Goal: Task Accomplishment & Management: Complete application form

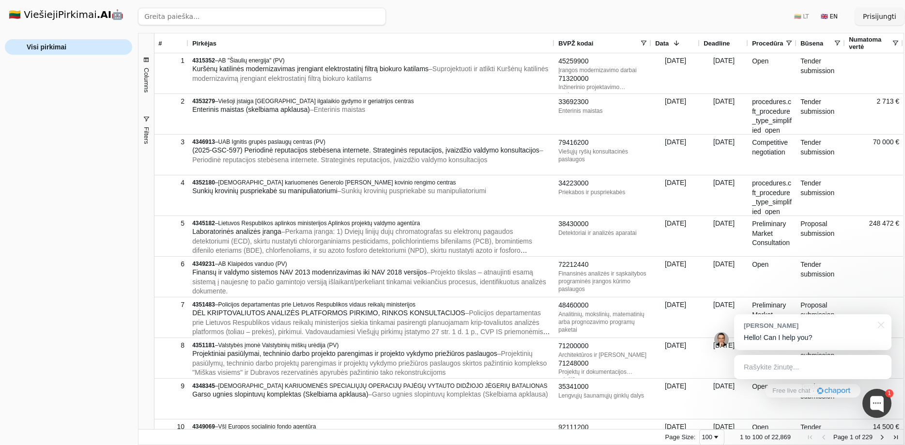
click at [67, 45] on span "Visi pirkimai" at bounding box center [75, 47] width 97 height 15
click at [79, 47] on span "Visi pirkimai" at bounding box center [75, 47] width 97 height 15
click at [883, 15] on button "Prisijungti" at bounding box center [879, 16] width 49 height 17
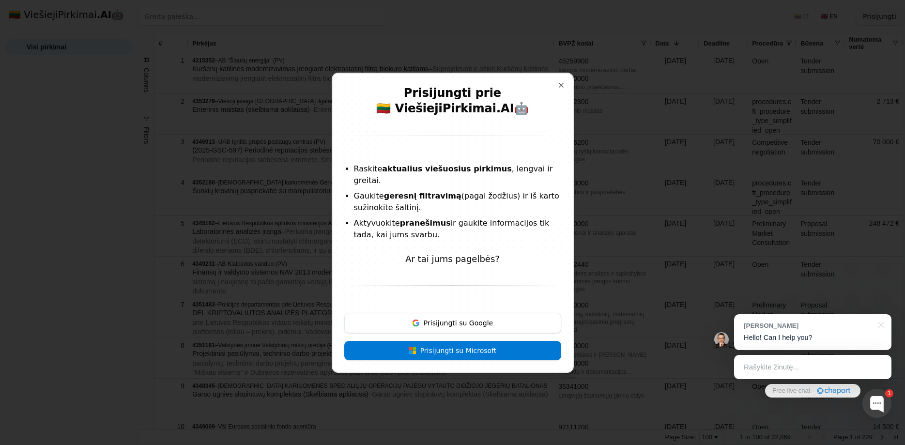
click at [470, 343] on button "Prisijungti su Microsoft" at bounding box center [452, 350] width 217 height 19
